Goal: Task Accomplishment & Management: Complete application form

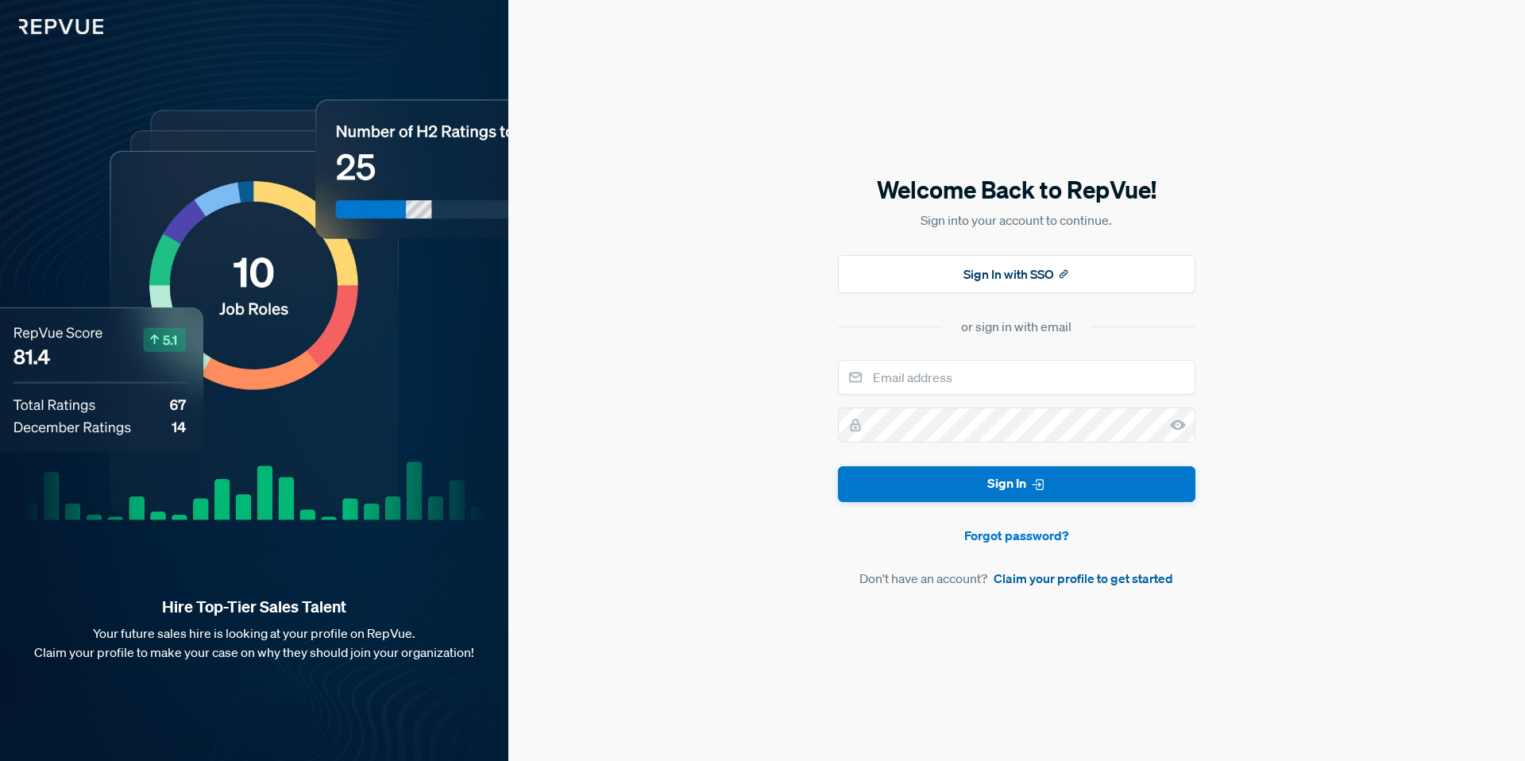
click at [1007, 580] on link "Claim your profile to get started" at bounding box center [1083, 578] width 179 height 19
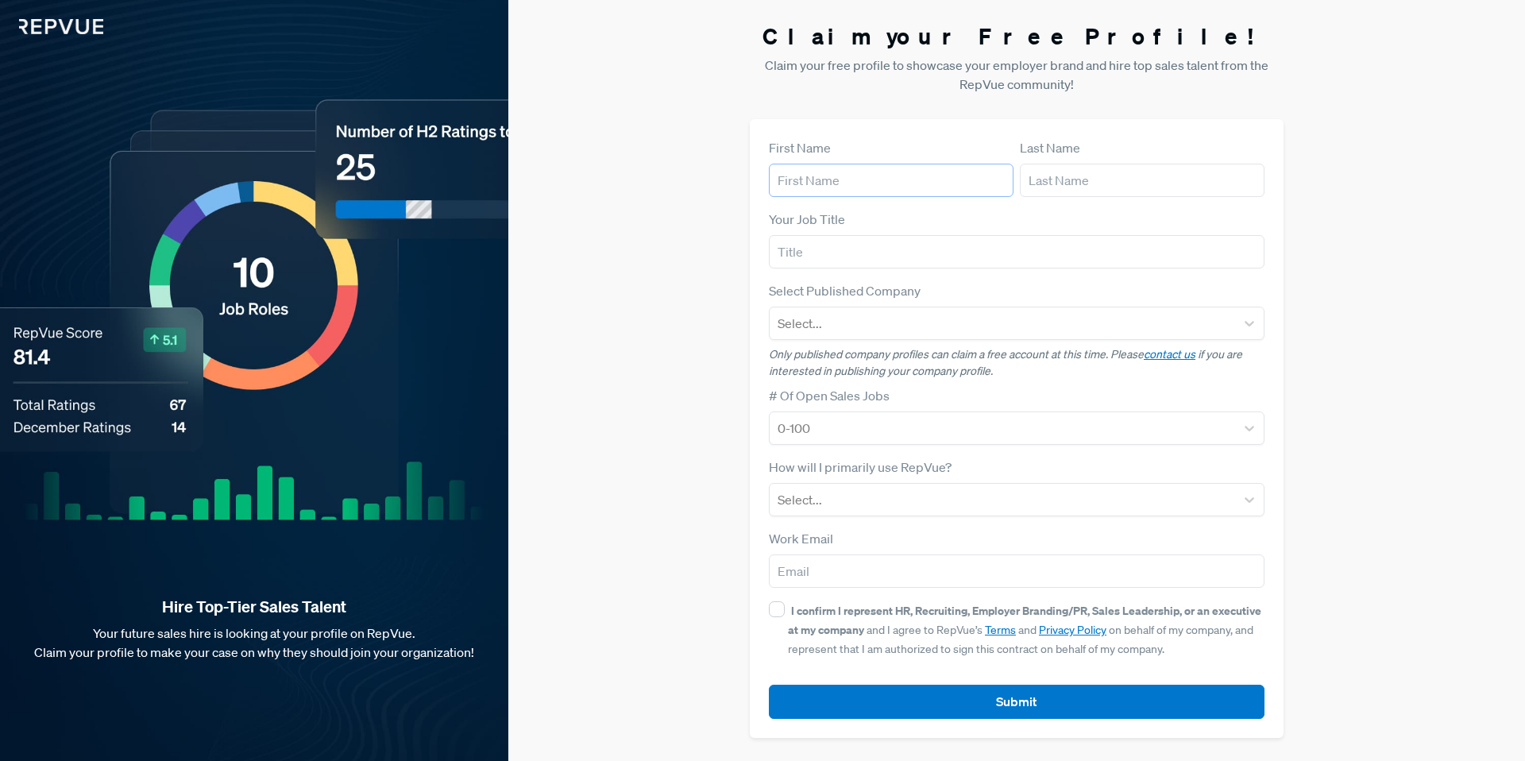
click at [835, 172] on input "text" at bounding box center [891, 180] width 245 height 33
type input "[PERSON_NAME]"
type input "Mezzo"
type input "[EMAIL_ADDRESS][DOMAIN_NAME]"
click at [892, 260] on input "text" at bounding box center [1017, 251] width 496 height 33
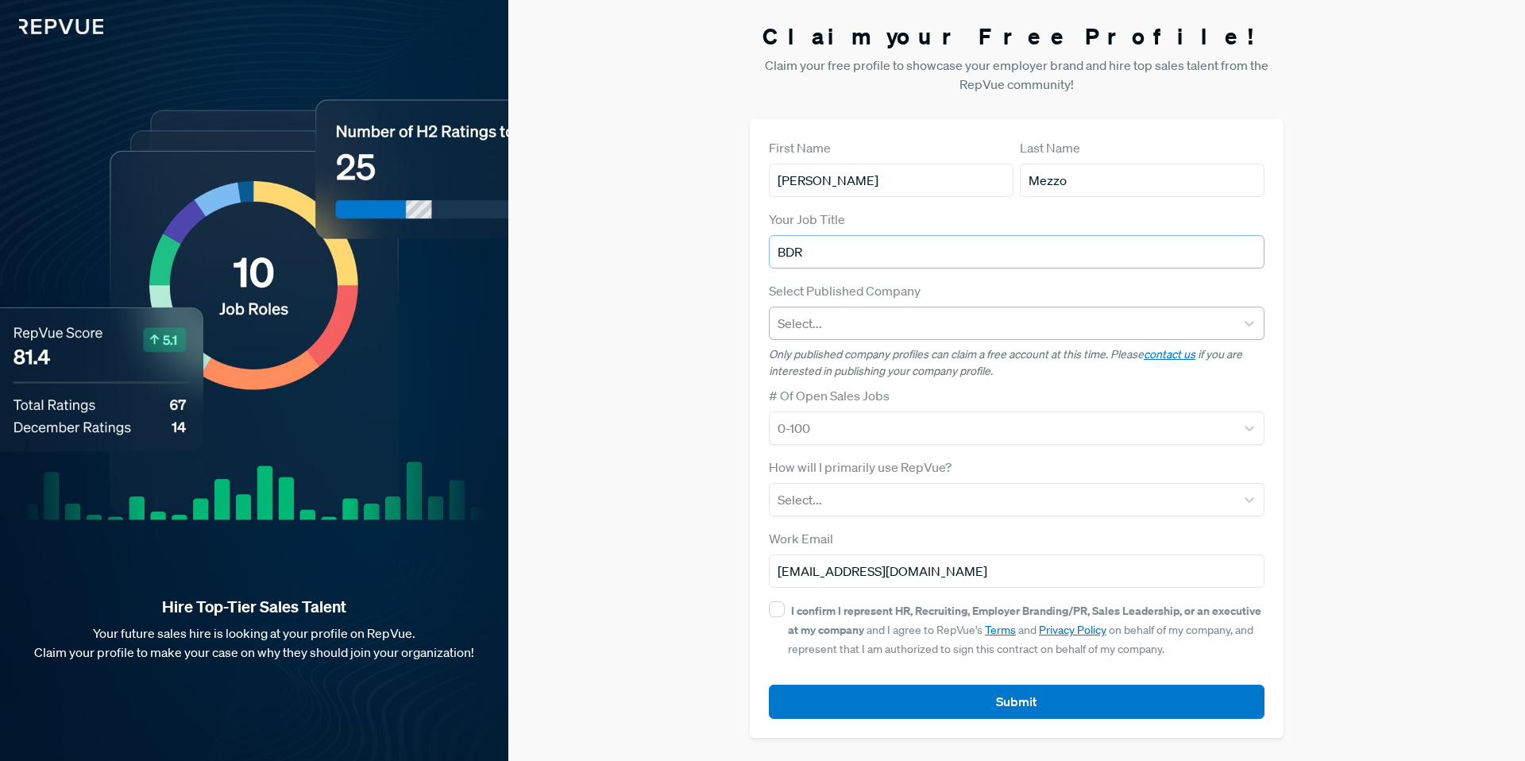
type input "BDR"
click at [906, 315] on div at bounding box center [1003, 323] width 450 height 22
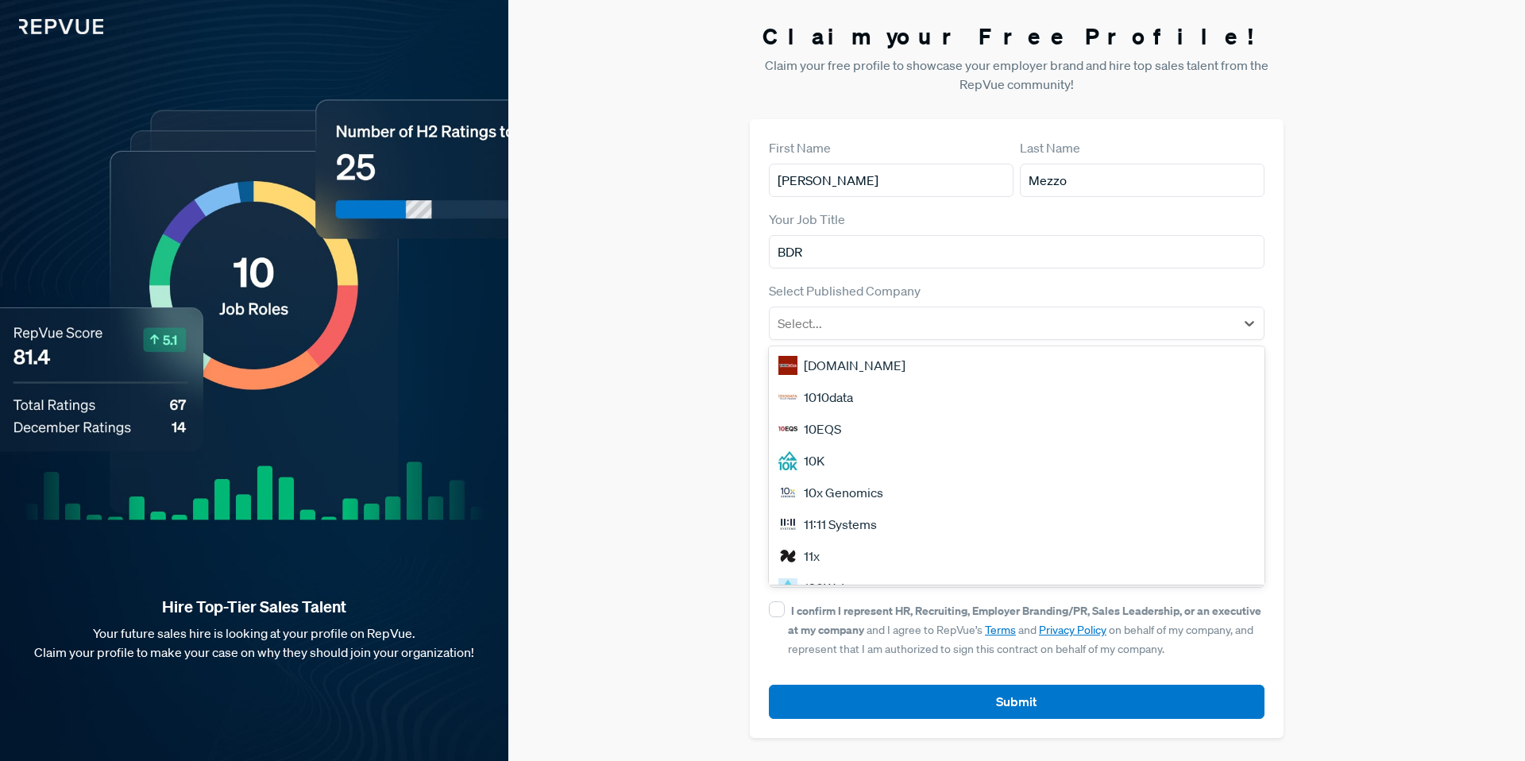
click at [714, 417] on div "Claim your Free Profile! Claim your free profile to showcase your employer bran…" at bounding box center [1016, 380] width 1017 height 761
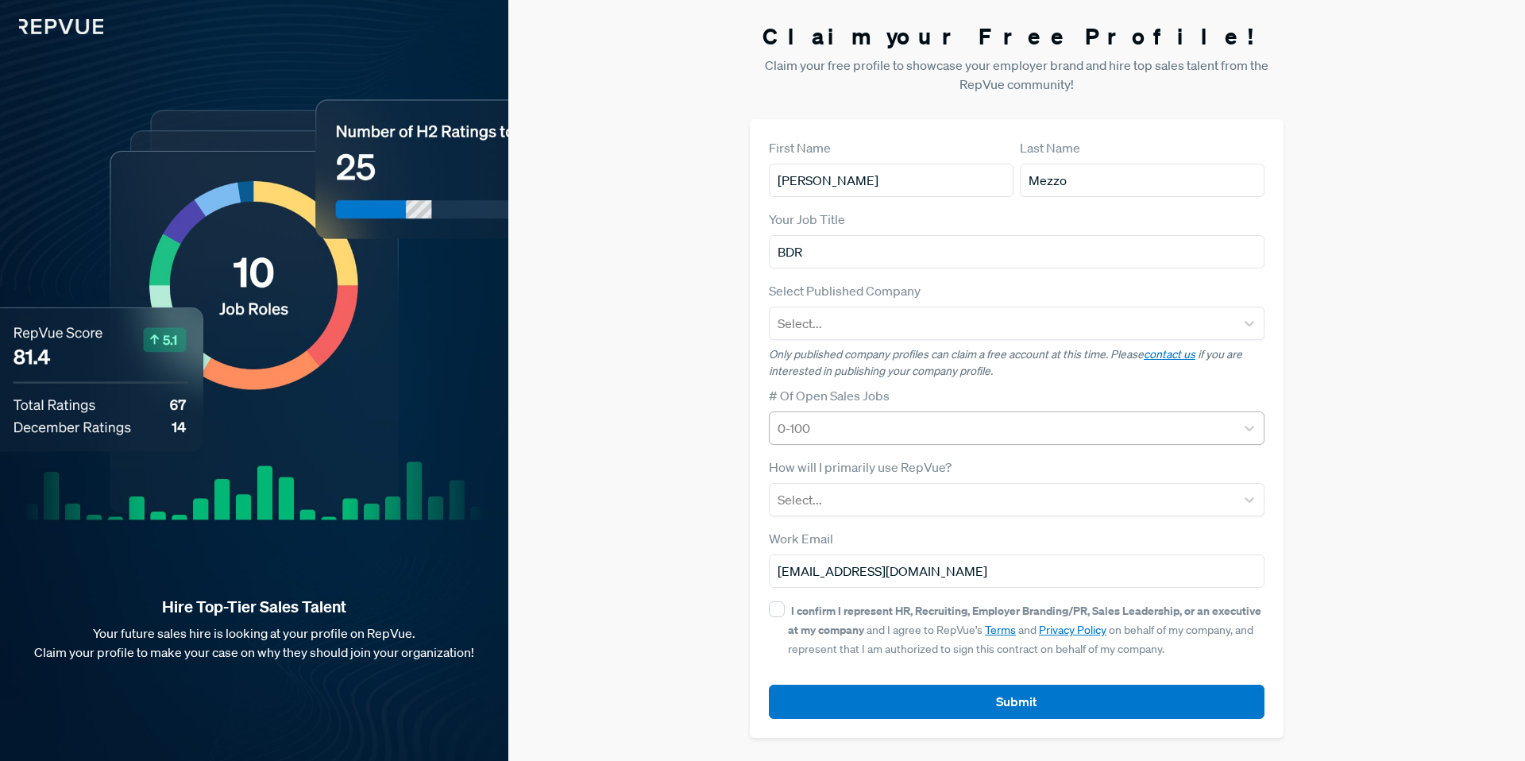
click at [836, 427] on div at bounding box center [1003, 428] width 450 height 22
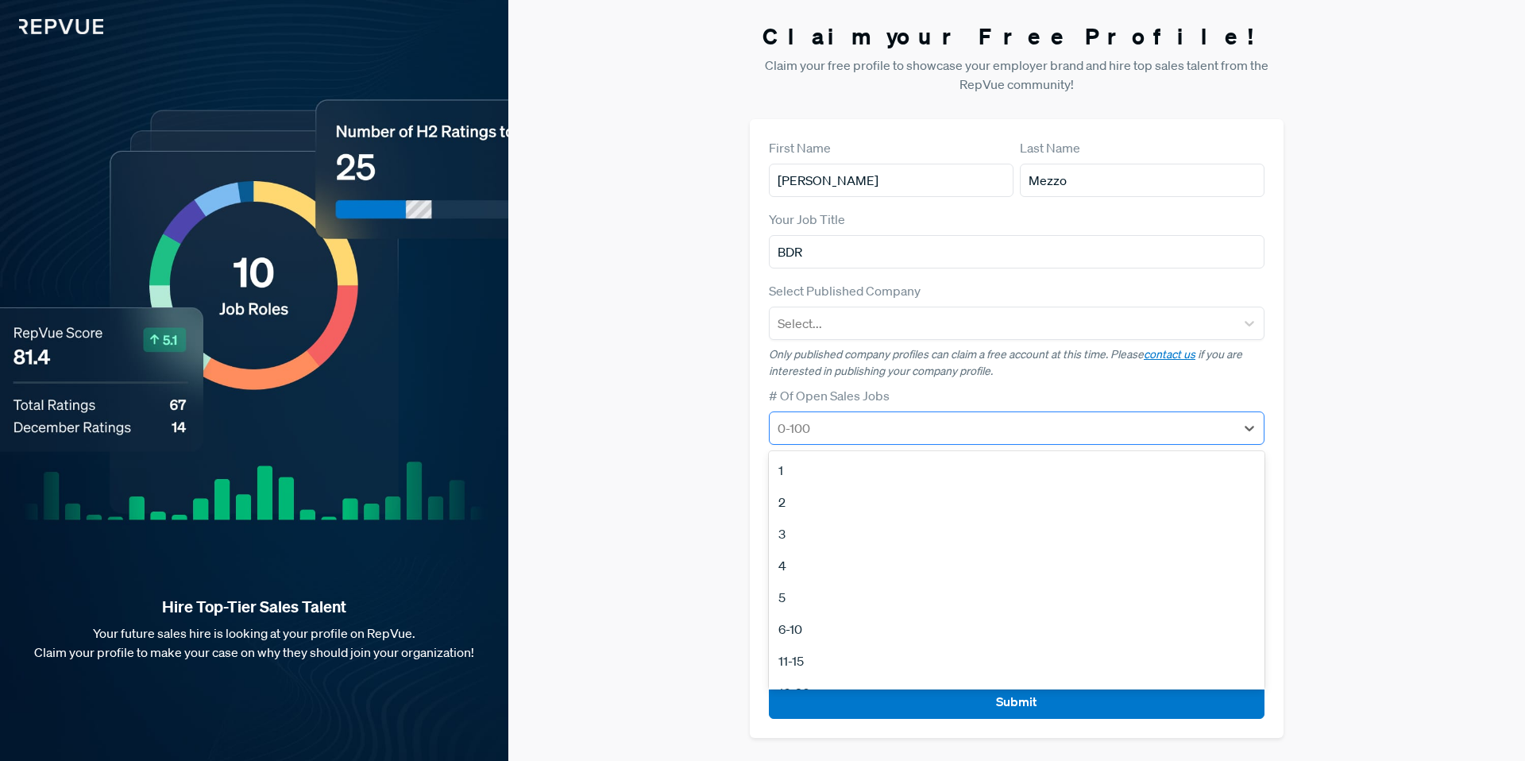
click at [836, 427] on div at bounding box center [1003, 428] width 450 height 22
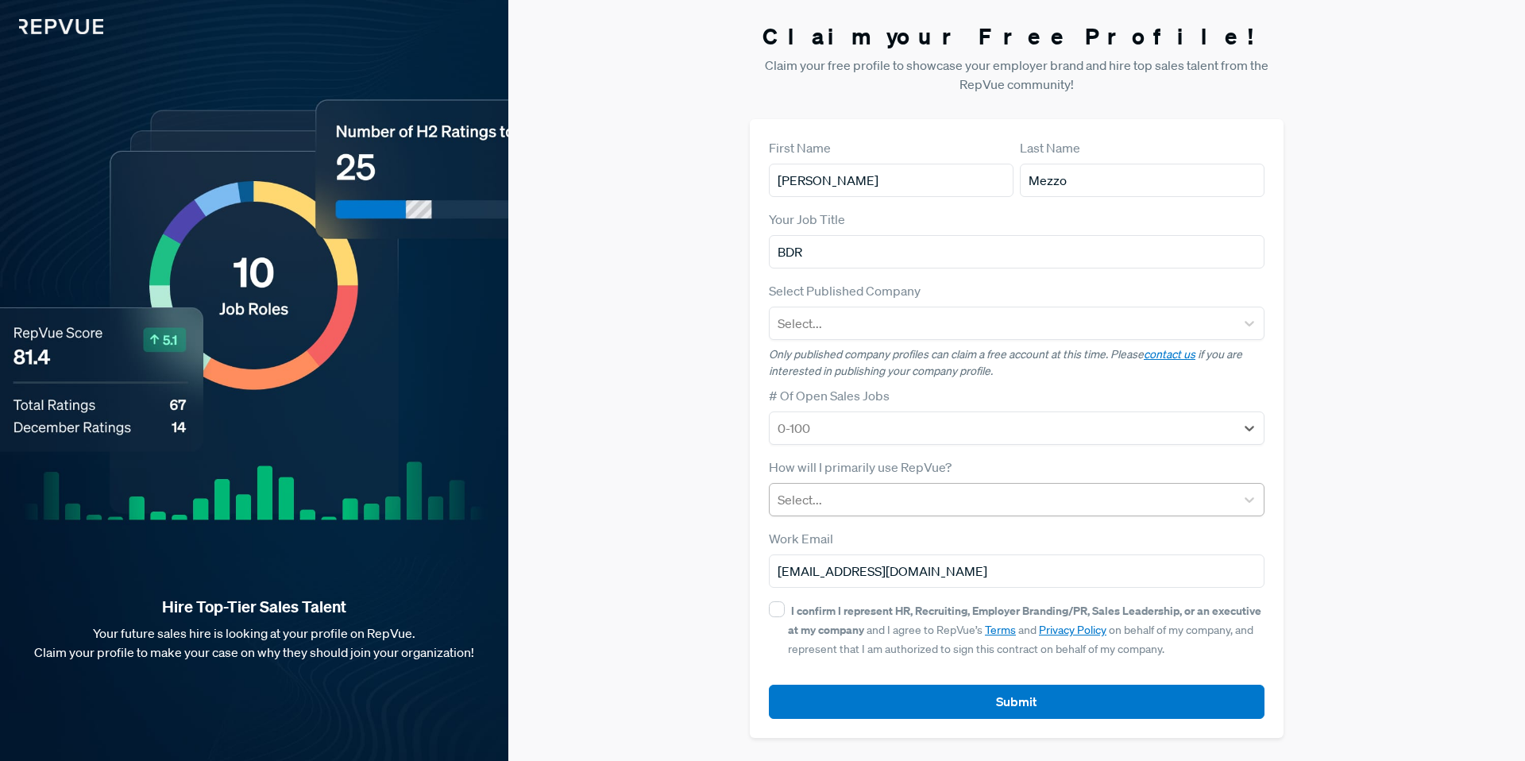
click at [859, 512] on div "Select..." at bounding box center [1002, 499] width 465 height 29
